Goal: Information Seeking & Learning: Learn about a topic

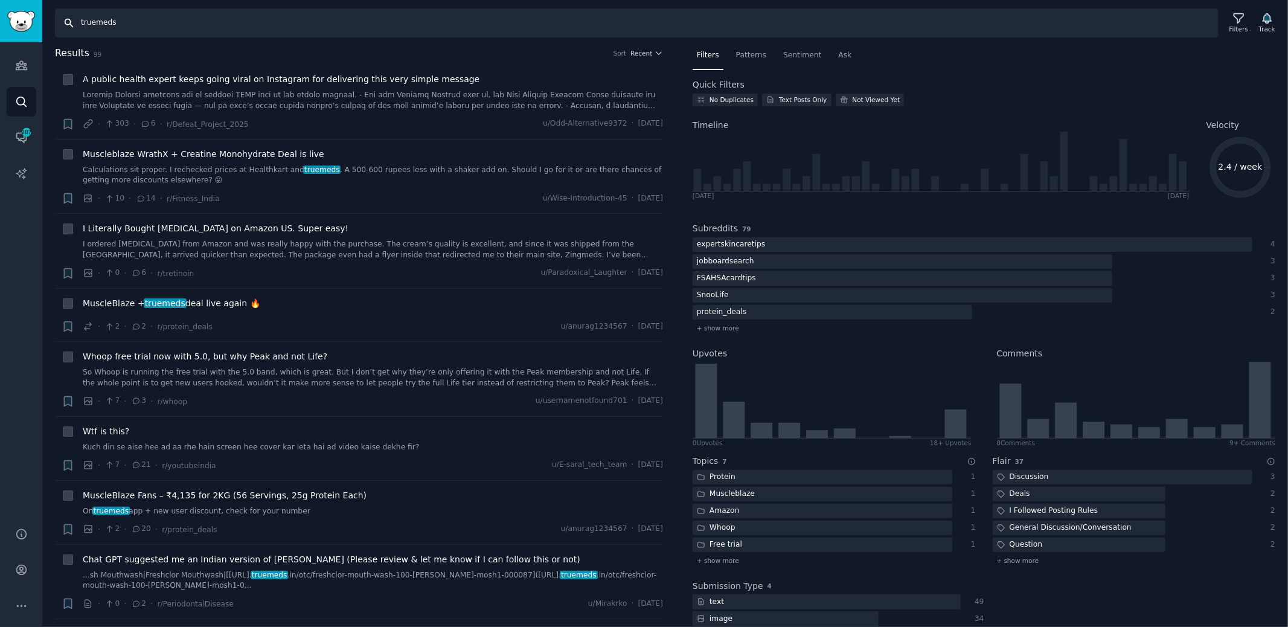
click at [167, 25] on input "truemeds" at bounding box center [637, 22] width 1164 height 29
type input "activecampaign"
